Goal: Task Accomplishment & Management: Complete application form

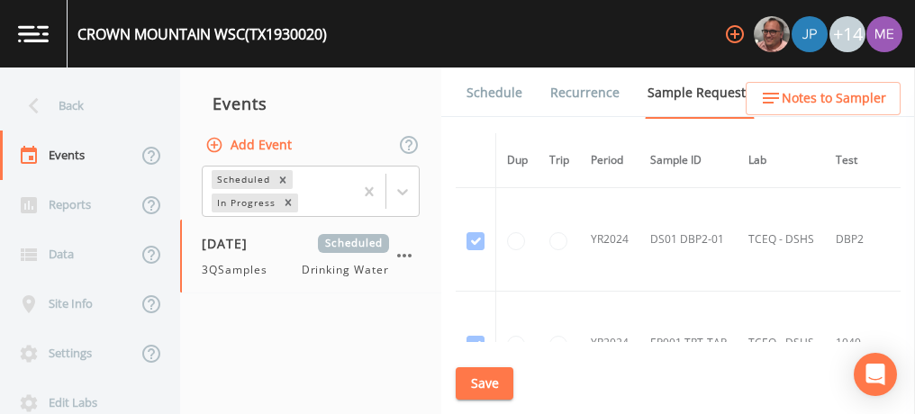
scroll to position [1062, 0]
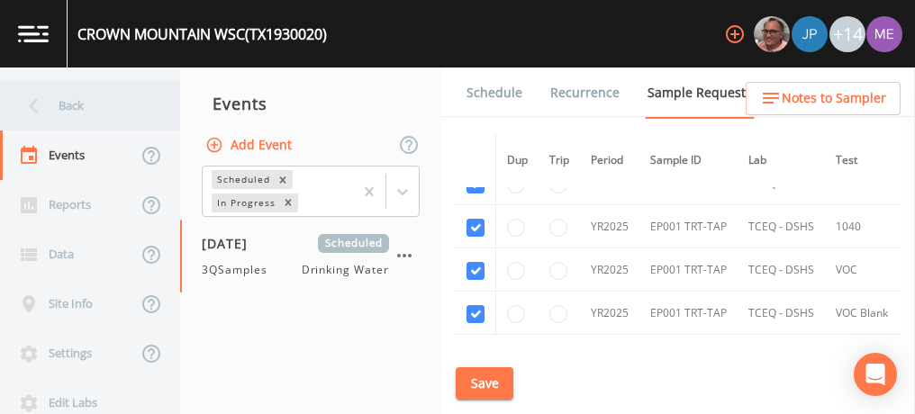
click at [70, 104] on div "Back" at bounding box center [81, 106] width 162 height 50
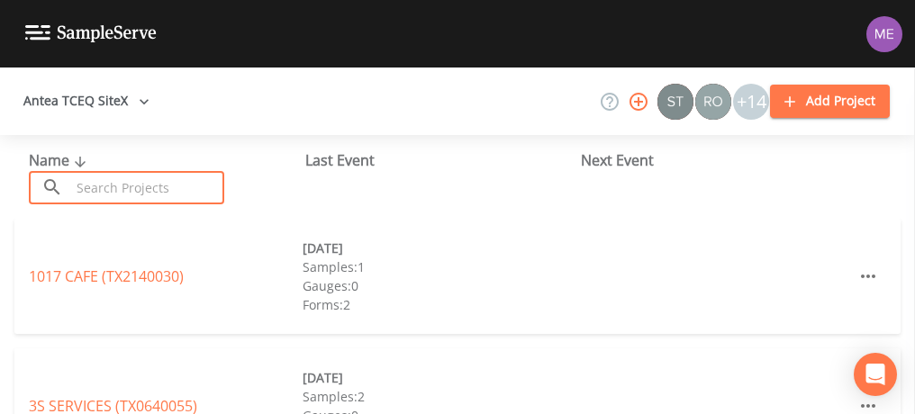
click at [120, 183] on input "text" at bounding box center [147, 187] width 154 height 33
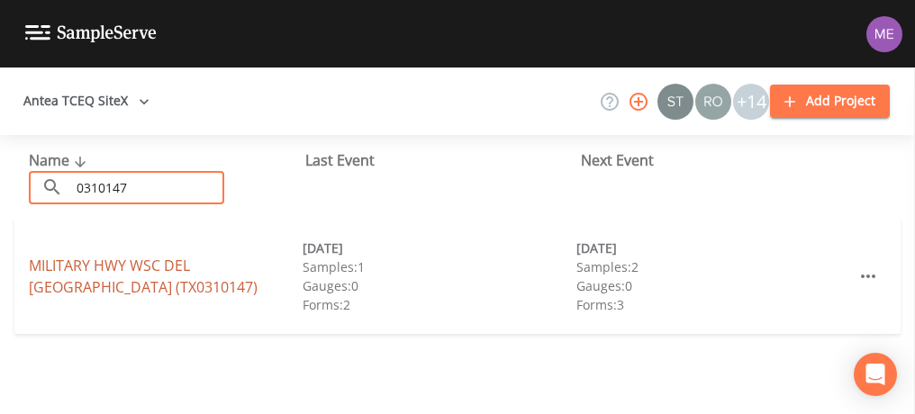
type input "0310147"
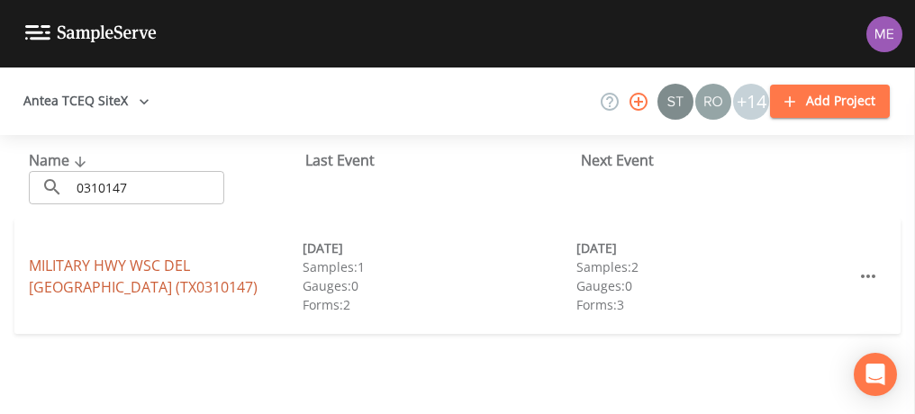
click at [132, 261] on link "MILITARY HWY WSC DEL MAR HEIGHTS (TX0310147)" at bounding box center [143, 276] width 229 height 41
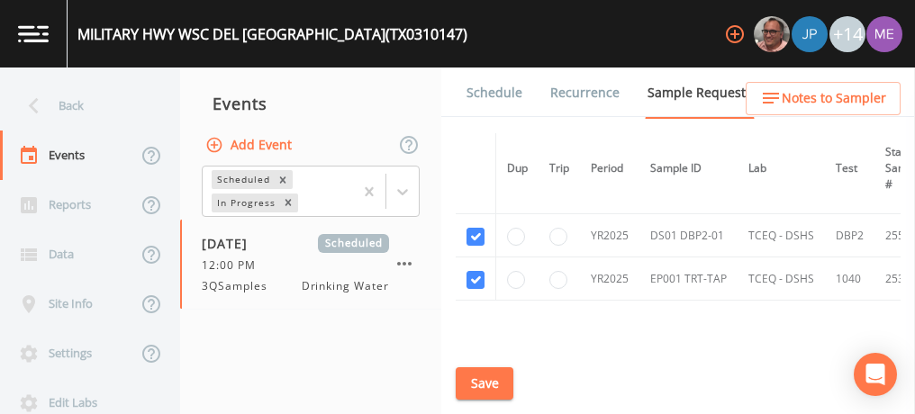
scroll to position [204, 0]
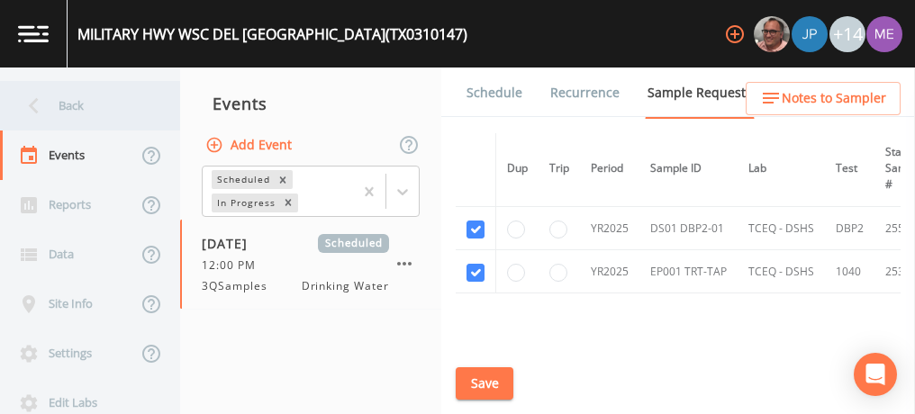
click at [74, 107] on div "Back" at bounding box center [81, 106] width 162 height 50
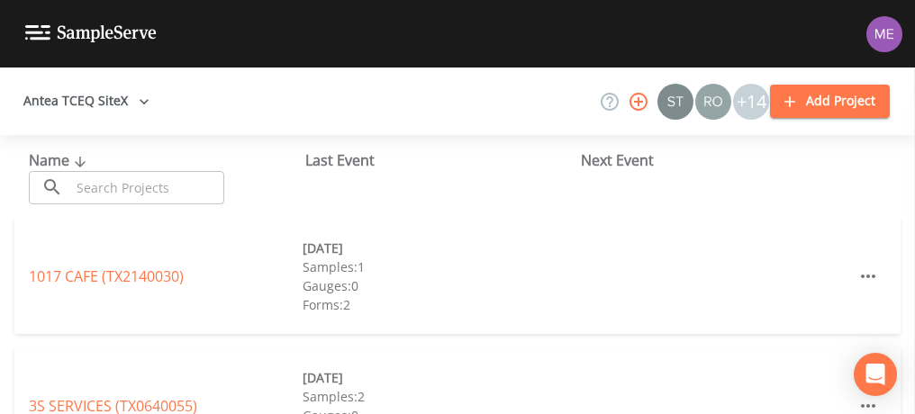
click at [108, 181] on input "text" at bounding box center [147, 187] width 154 height 33
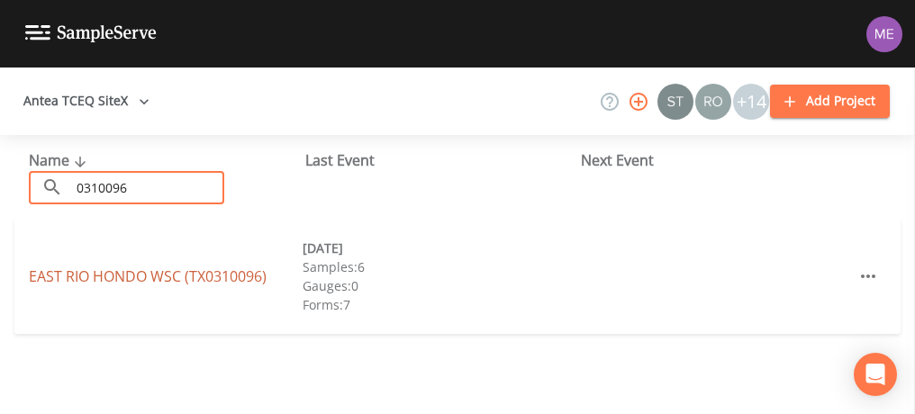
type input "0310096"
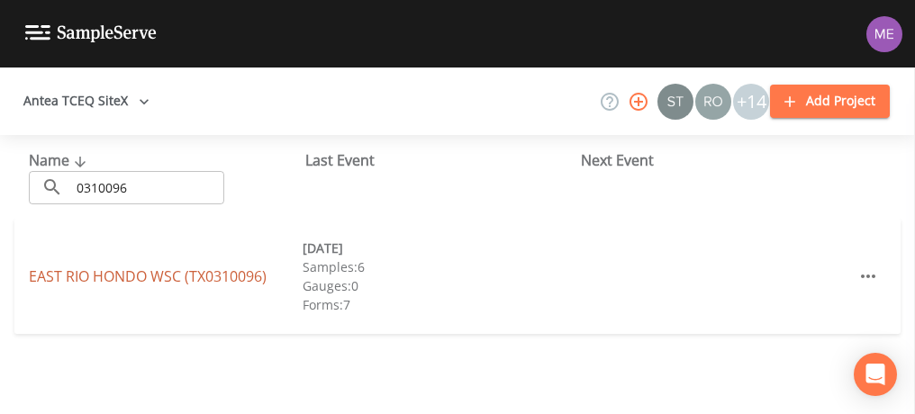
click at [177, 280] on link "EAST RIO HONDO WSC (TX0310096)" at bounding box center [148, 277] width 238 height 20
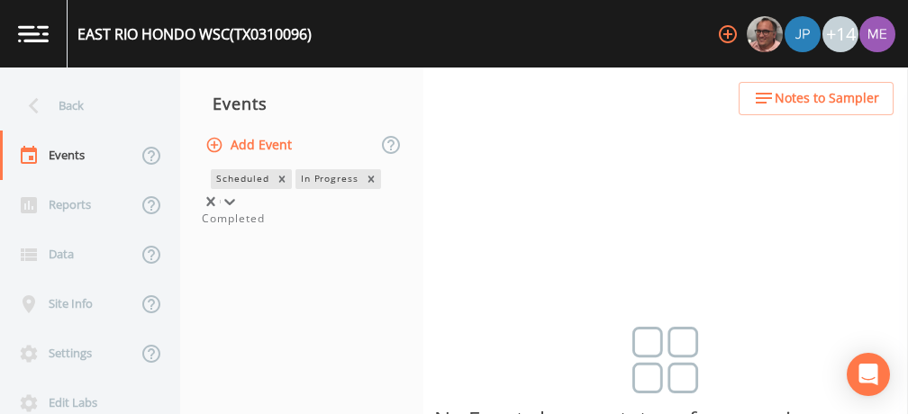
click at [239, 193] on icon at bounding box center [230, 202] width 18 height 18
click at [372, 227] on div "Completed" at bounding box center [302, 219] width 200 height 16
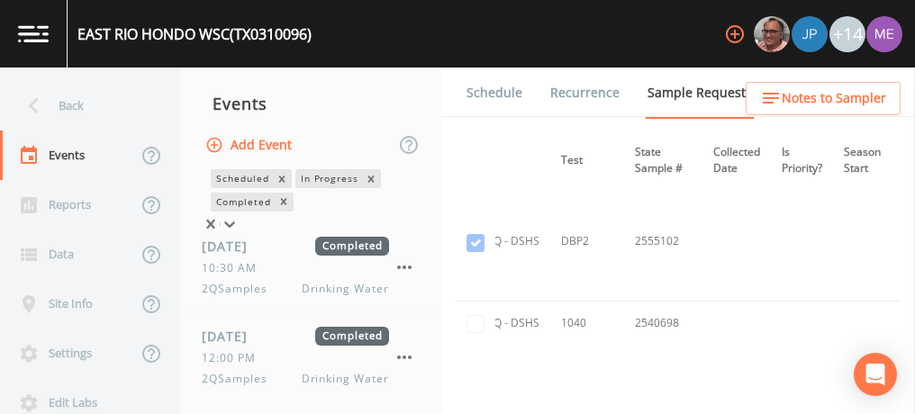
scroll to position [549, 0]
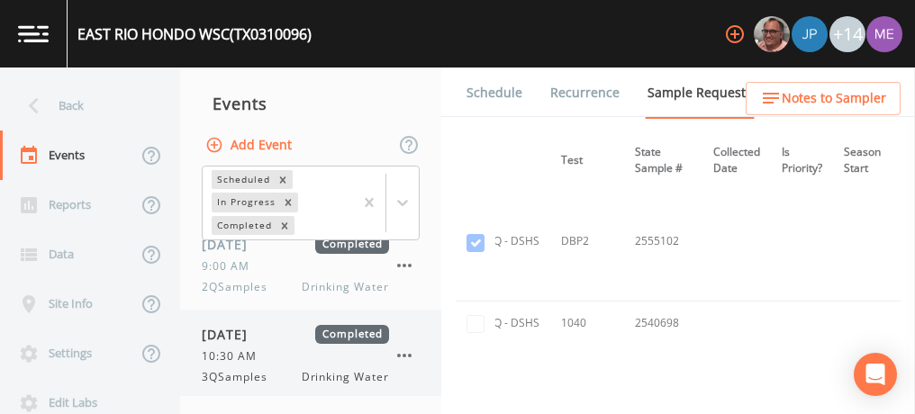
click at [355, 351] on div "10:30 AM" at bounding box center [295, 357] width 187 height 16
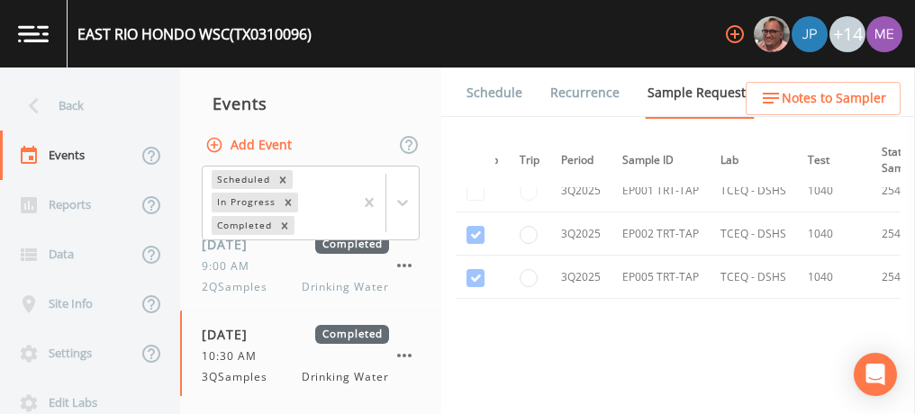
scroll to position [5849, 30]
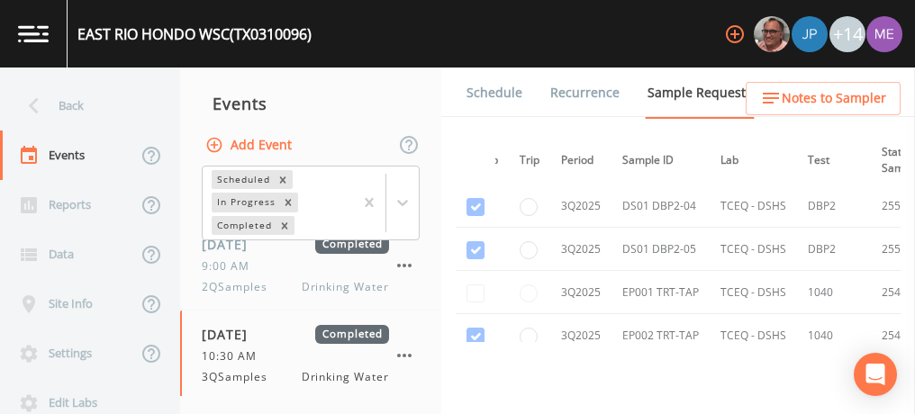
click at [482, 271] on td at bounding box center [476, 292] width 41 height 43
click at [264, 138] on button "Add Event" at bounding box center [250, 145] width 97 height 33
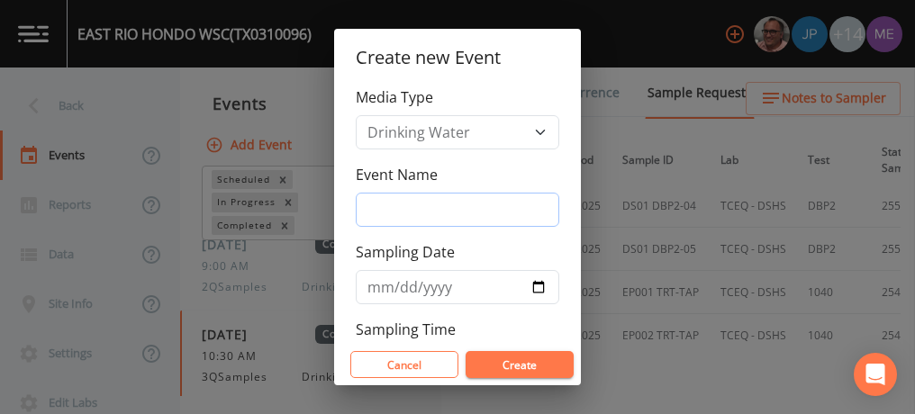
click at [377, 205] on input "Event Name" at bounding box center [458, 210] width 204 height 34
type input "3QSamples"
type input "[DATE]"
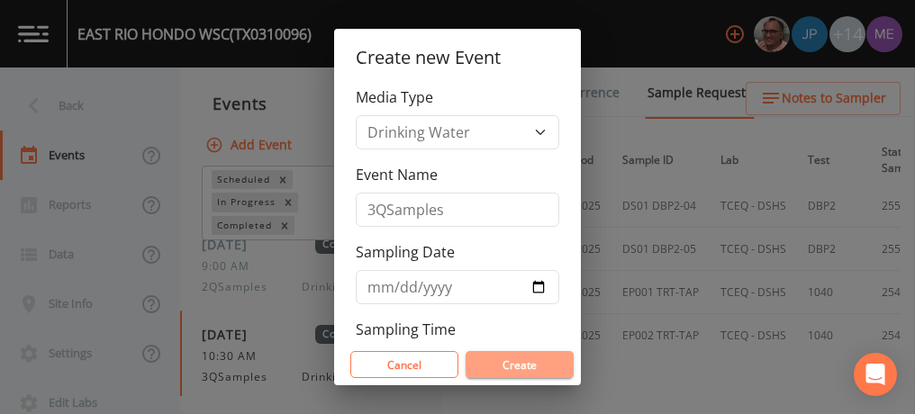
click at [551, 363] on button "Create" at bounding box center [520, 364] width 108 height 27
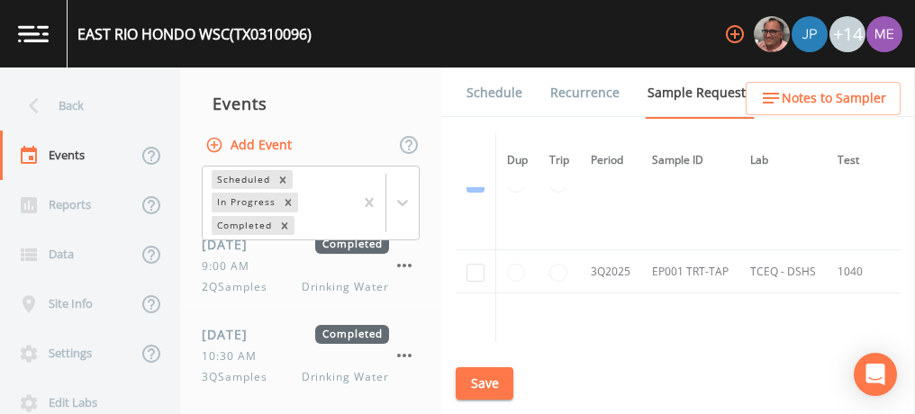
scroll to position [7366, 0]
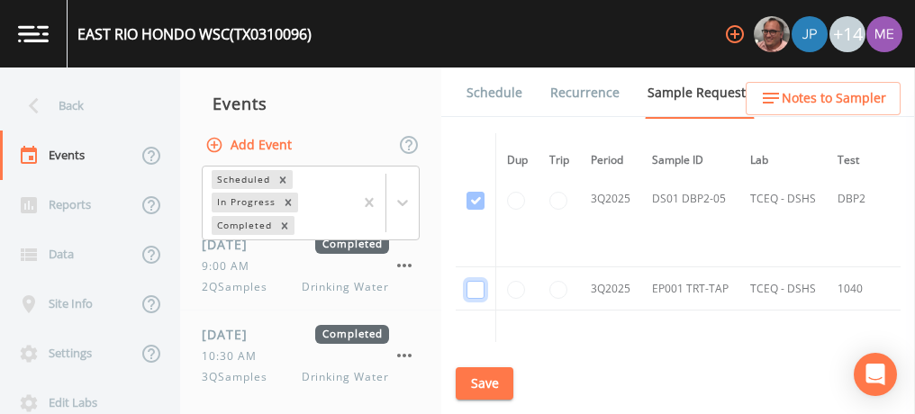
checkbox input "true"
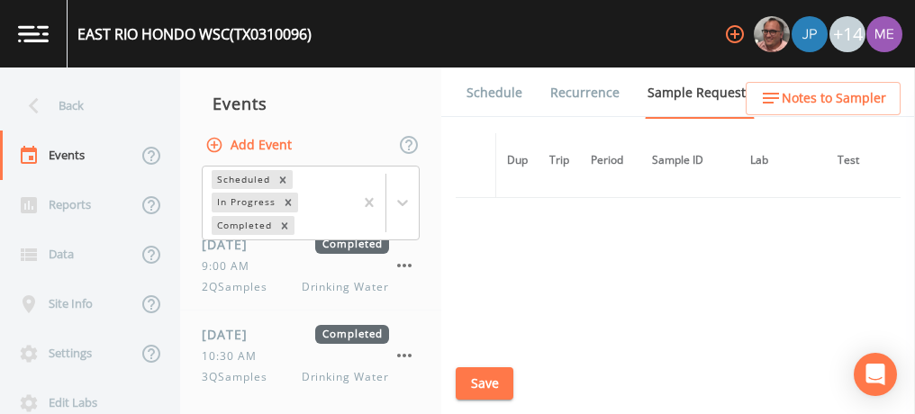
scroll to position [6507, 0]
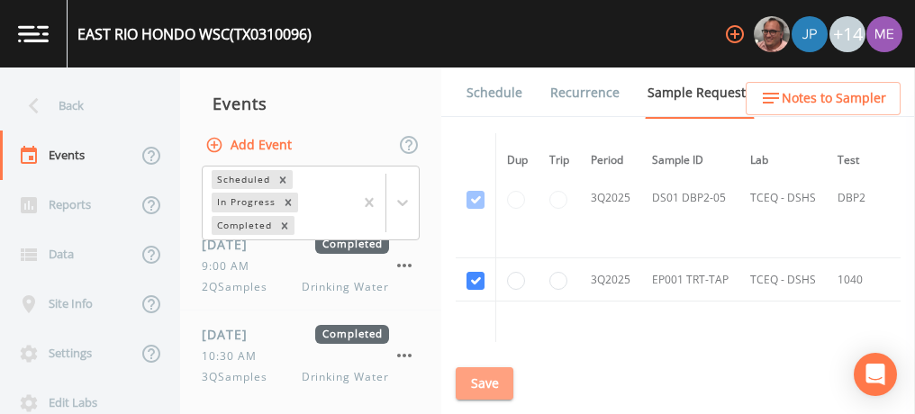
click at [506, 382] on button "Save" at bounding box center [485, 383] width 58 height 33
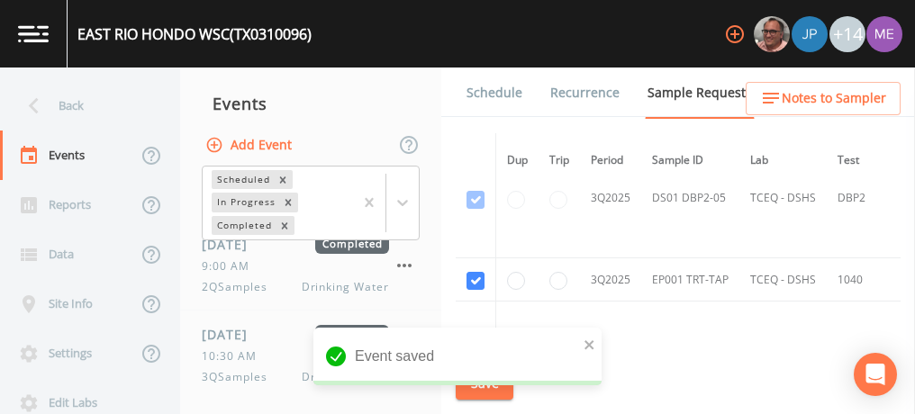
click at [480, 95] on link "Schedule" at bounding box center [494, 93] width 61 height 50
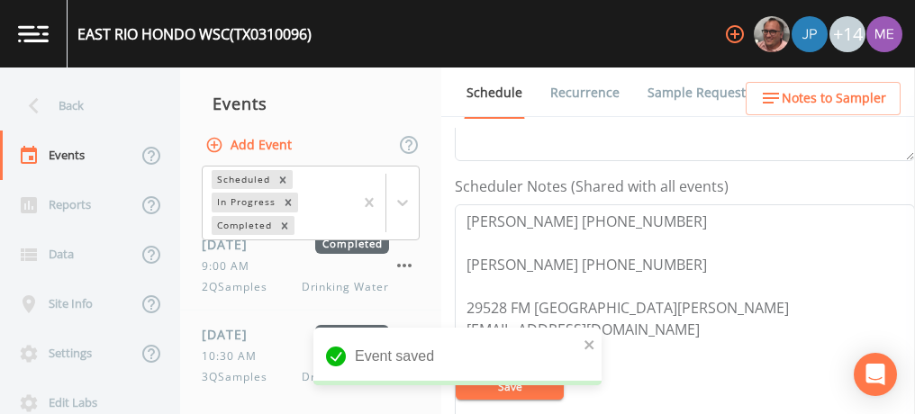
scroll to position [458, 0]
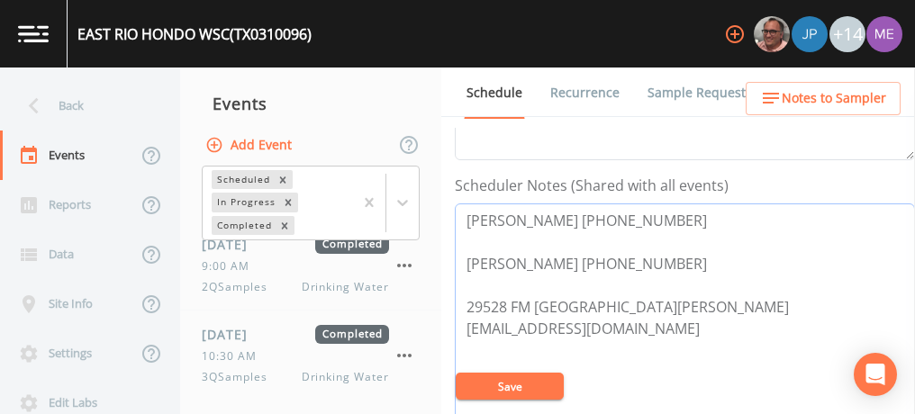
drag, startPoint x: 472, startPoint y: 257, endPoint x: 675, endPoint y: 262, distance: 202.7
click at [675, 262] on textarea "Joel Garcia 956-247-7745 Alex Rodriguez 956-536-0443 29528 FM 510 San Benito 78…" at bounding box center [685, 318] width 460 height 229
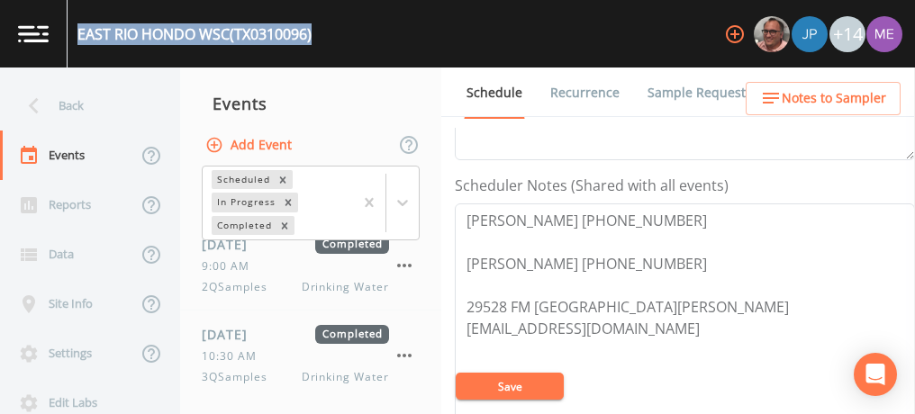
drag, startPoint x: 78, startPoint y: 30, endPoint x: 317, endPoint y: 32, distance: 238.7
click at [317, 32] on div "EAST RIO HONDO WSC (TX0310096) +14" at bounding box center [457, 34] width 915 height 68
copy div "EAST RIO HONDO WSC (TX0310096)"
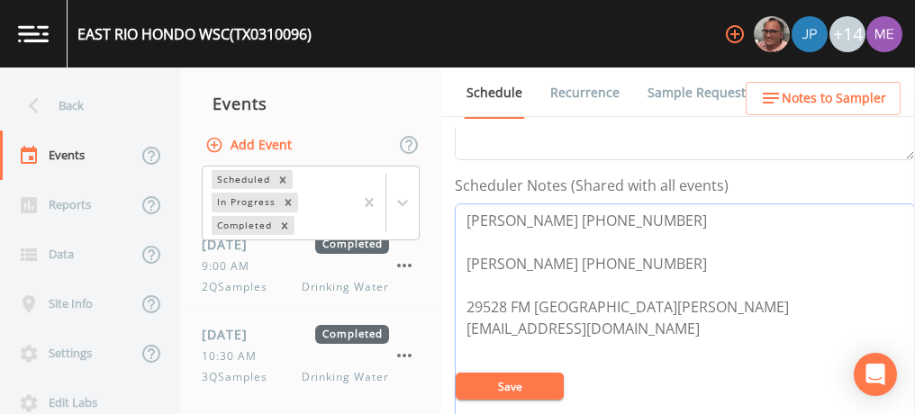
drag, startPoint x: 474, startPoint y: 259, endPoint x: 614, endPoint y: 272, distance: 141.1
click at [614, 272] on textarea "Joel Garcia 956-247-7745 Alex Rodriguez 956-536-0443 29528 FM 510 San Benito 78…" at bounding box center [685, 318] width 460 height 229
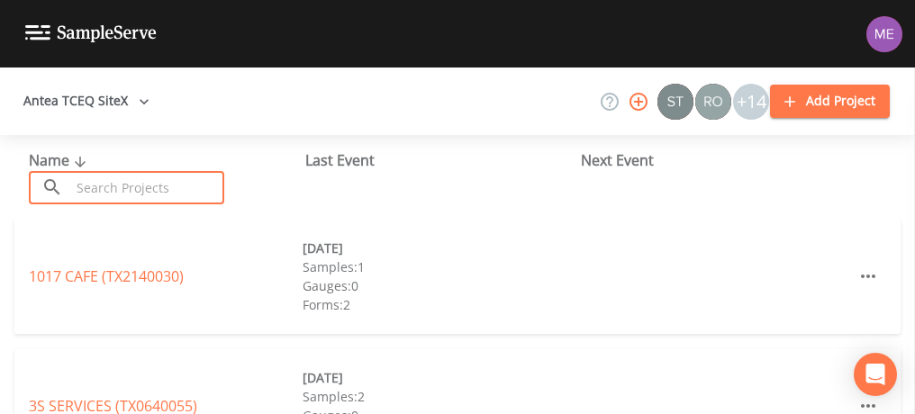
click at [116, 188] on input "text" at bounding box center [147, 187] width 154 height 33
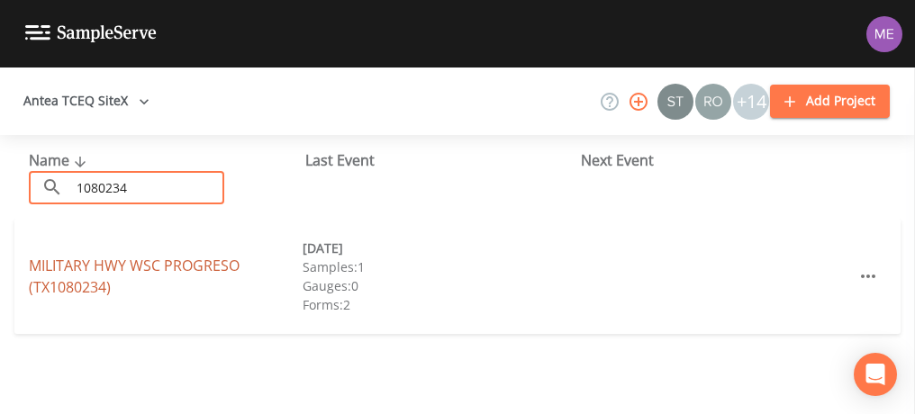
type input "1080234"
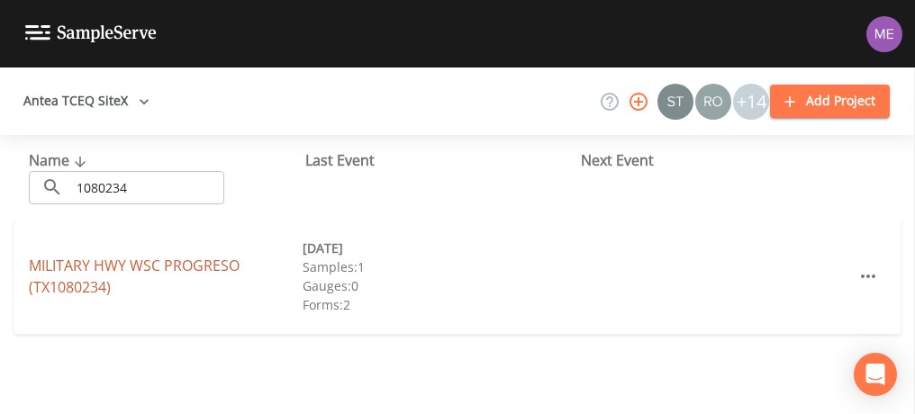
click at [131, 259] on link "MILITARY HWY WSC PROGRESO (TX1080234)" at bounding box center [134, 276] width 211 height 41
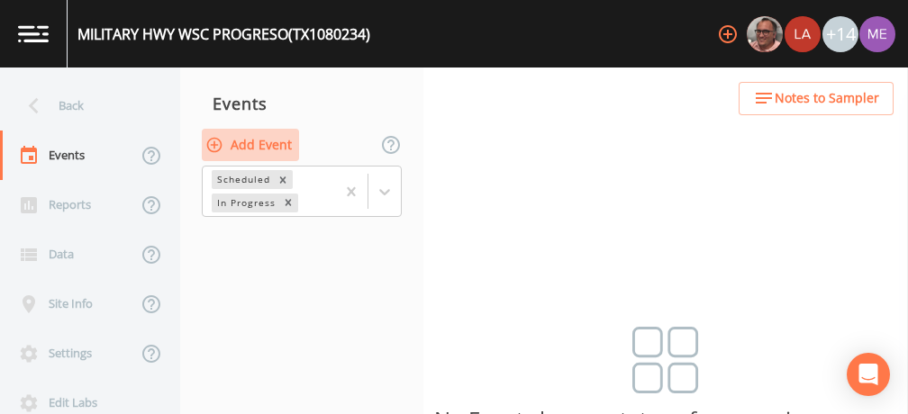
click at [274, 144] on button "Add Event" at bounding box center [250, 145] width 97 height 33
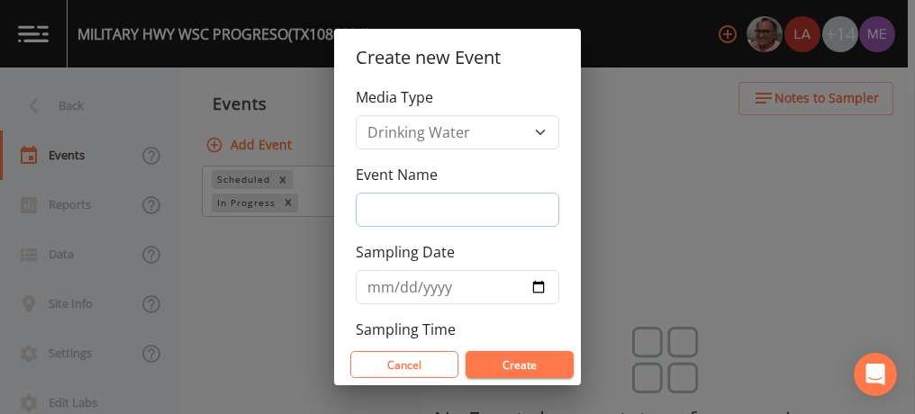
click at [418, 207] on input "Event Name" at bounding box center [458, 210] width 204 height 34
type input "3QSamples"
type input "[DATE]"
click at [520, 360] on button "Create" at bounding box center [520, 364] width 108 height 27
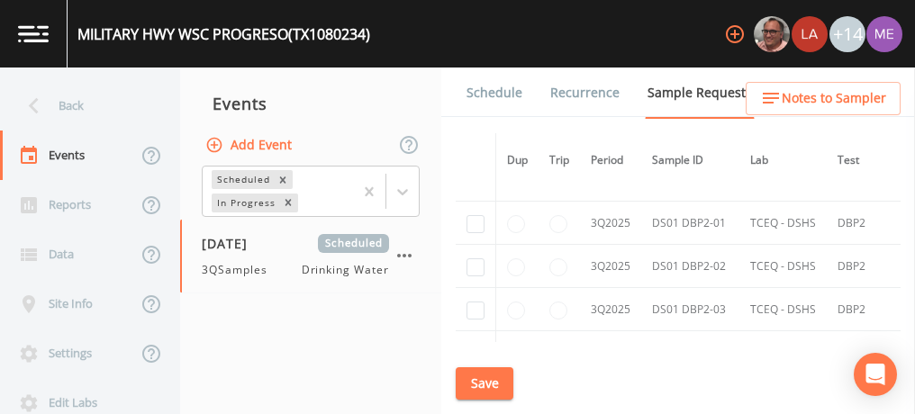
scroll to position [4025, 0]
checkbox input "true"
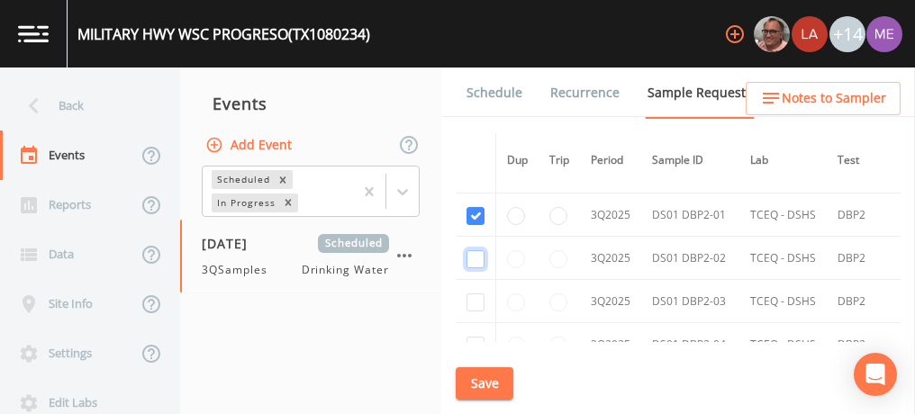
checkbox input "true"
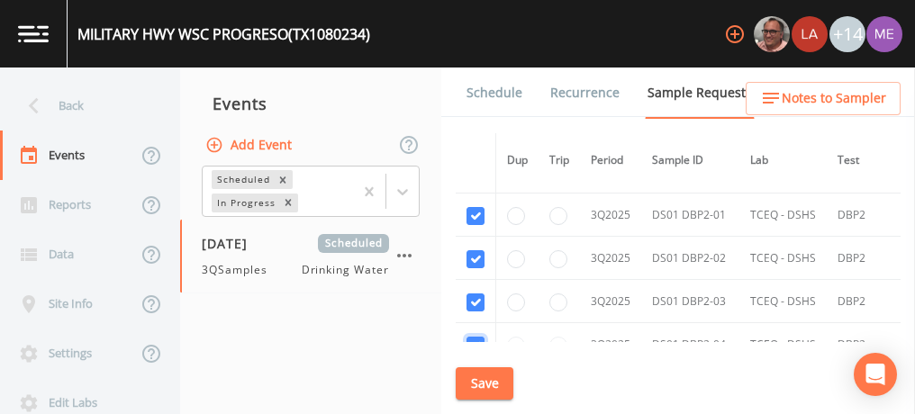
checkbox input "true"
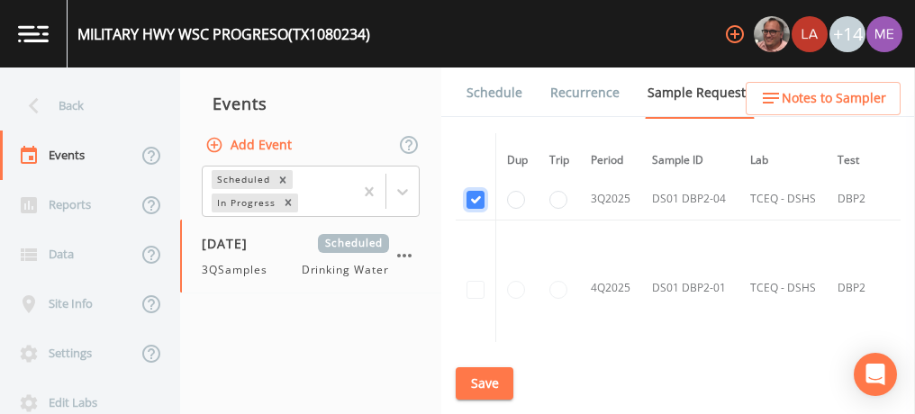
scroll to position [3548, 0]
click at [488, 388] on button "Save" at bounding box center [485, 383] width 58 height 33
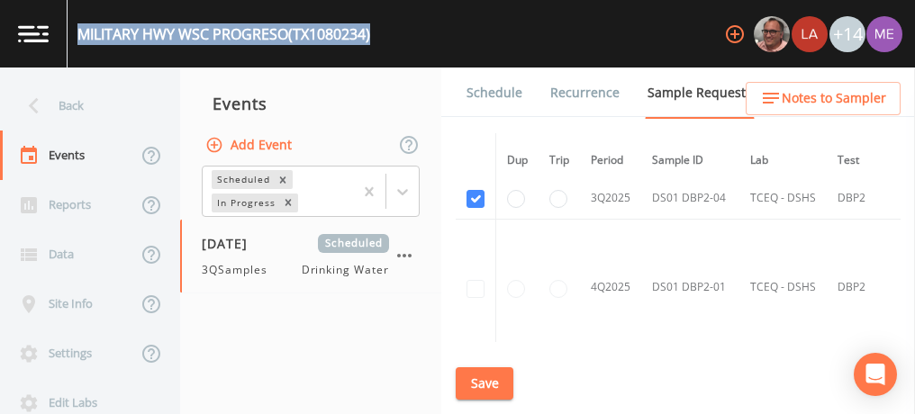
drag, startPoint x: 81, startPoint y: 34, endPoint x: 383, endPoint y: 46, distance: 301.9
click at [383, 46] on div "MILITARY HWY WSC PROGRESO (TX1080234) +14" at bounding box center [457, 34] width 915 height 68
copy div "MILITARY HWY WSC PROGRESO (TX1080234)"
click at [499, 87] on link "Schedule" at bounding box center [494, 93] width 61 height 50
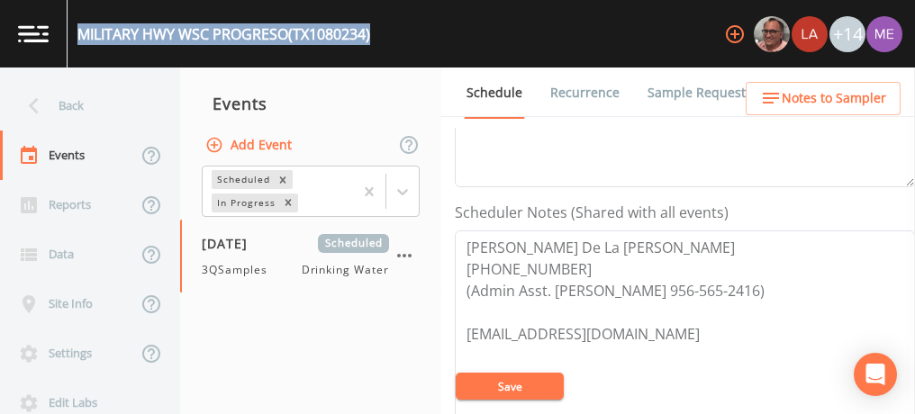
scroll to position [442, 0]
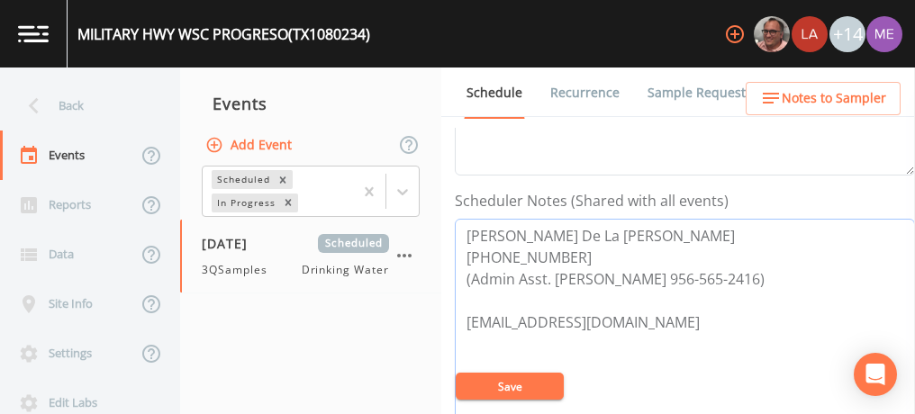
drag, startPoint x: 468, startPoint y: 230, endPoint x: 748, endPoint y: 272, distance: 283.3
click at [748, 272] on textarea "Consuelo De La Rosa 956-565-2491 (Admin Asst. Javier Adame 956-565-2416) mhwsc@…" at bounding box center [685, 333] width 460 height 229
drag, startPoint x: 548, startPoint y: 274, endPoint x: 735, endPoint y: 272, distance: 187.3
click at [735, 272] on textarea "Consuelo De La Rosa 956-565-2491 (Admin Asst. Javier Adame 956-565-2416) mhwsc@…" at bounding box center [685, 333] width 460 height 229
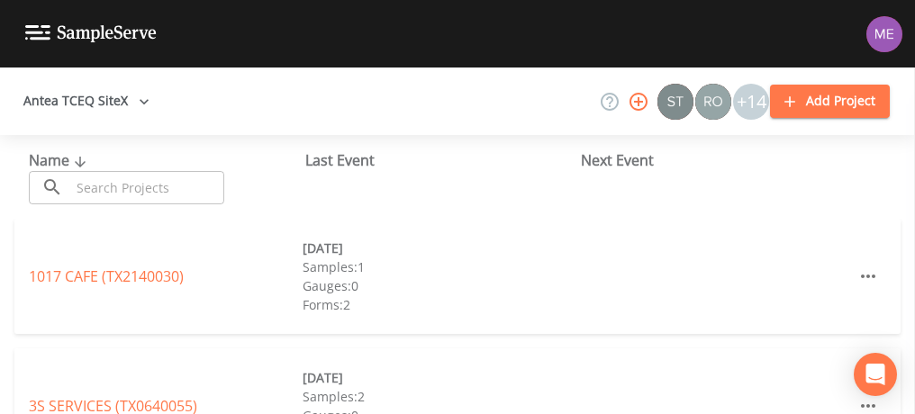
click at [195, 191] on input "text" at bounding box center [147, 187] width 154 height 33
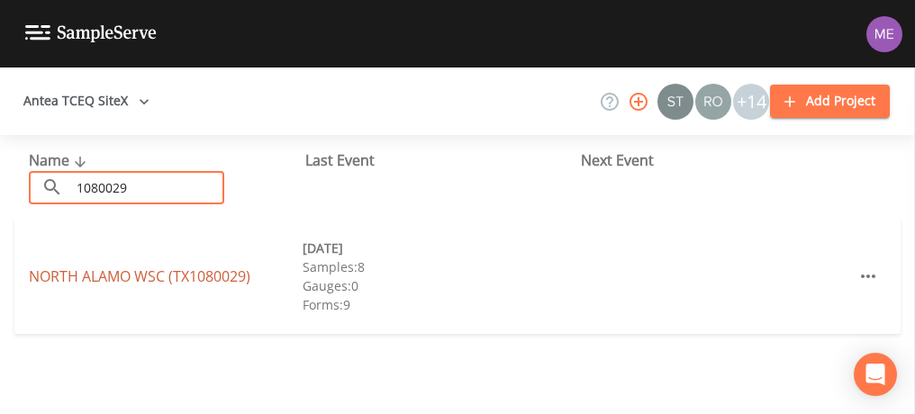
type input "1080029"
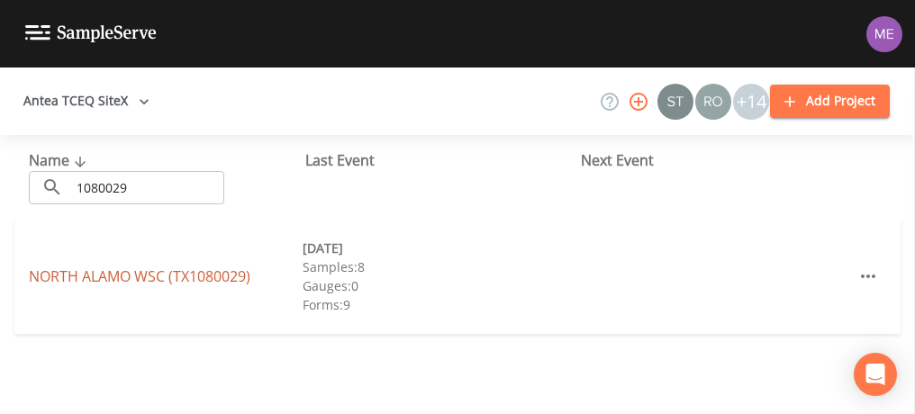
click at [87, 275] on link "[GEOGRAPHIC_DATA] (TX1080029)" at bounding box center [140, 277] width 222 height 20
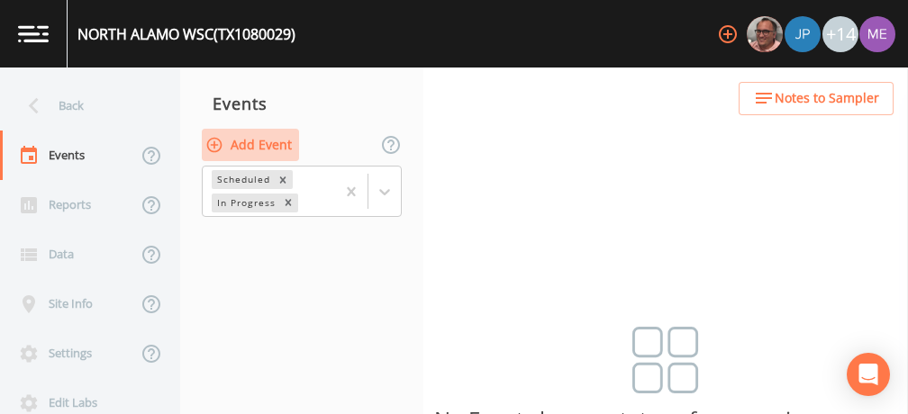
click at [273, 146] on button "Add Event" at bounding box center [250, 145] width 97 height 33
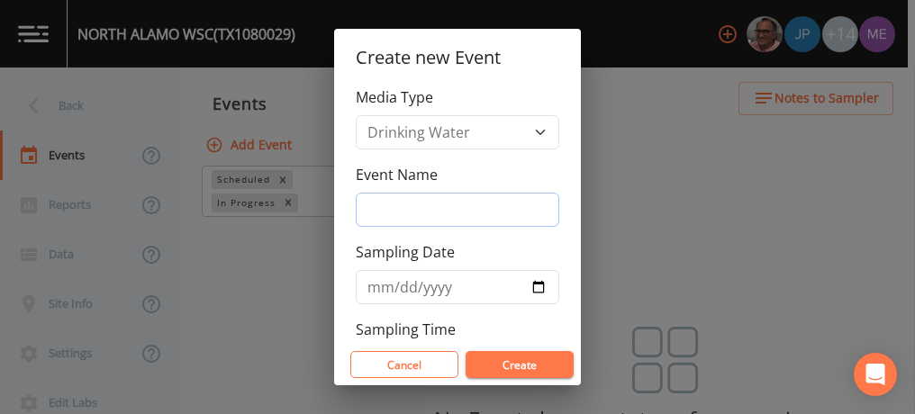
click at [389, 204] on input "Event Name" at bounding box center [458, 210] width 204 height 34
type input "3QSamples"
type input "[DATE]"
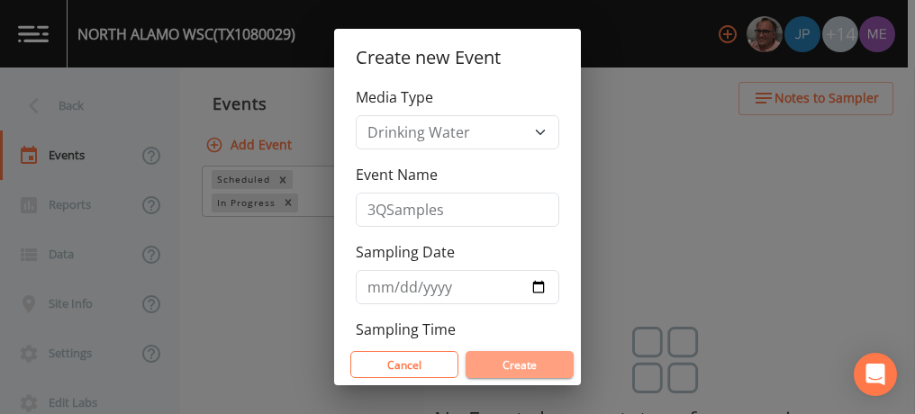
click at [513, 360] on button "Create" at bounding box center [520, 364] width 108 height 27
